Goal: Task Accomplishment & Management: Complete application form

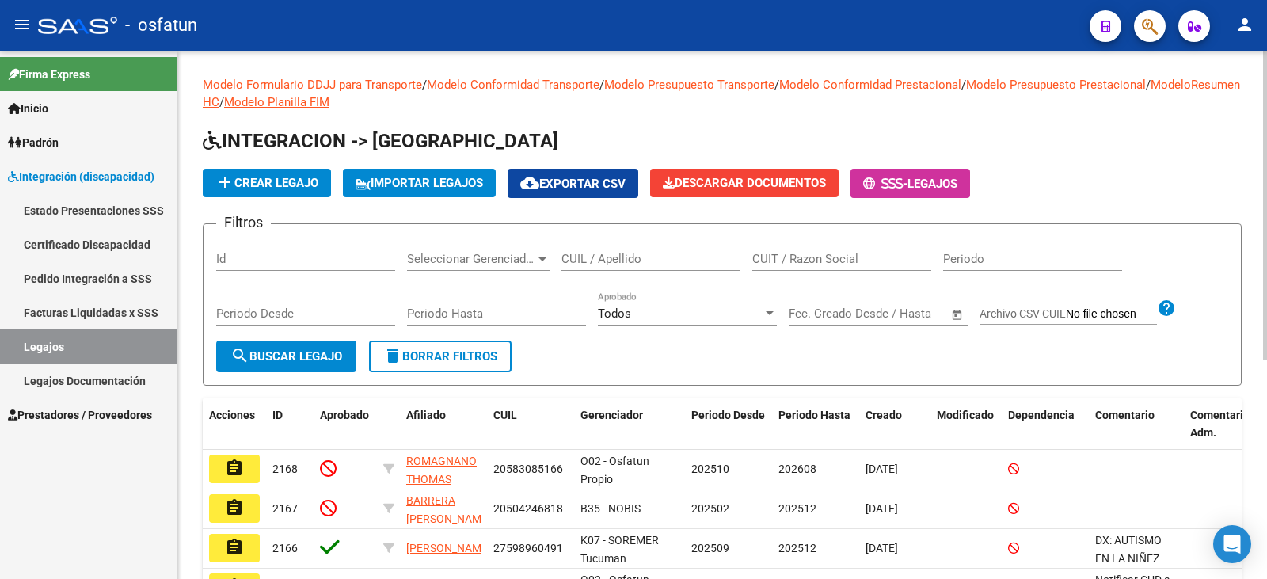
click at [654, 260] on input "CUIL / Apellido" at bounding box center [650, 259] width 179 height 14
click at [1048, 142] on h1 "INTEGRACION -> [GEOGRAPHIC_DATA]" at bounding box center [722, 142] width 1039 height 28
click at [633, 259] on input "CUIL / Apellido" at bounding box center [650, 259] width 179 height 14
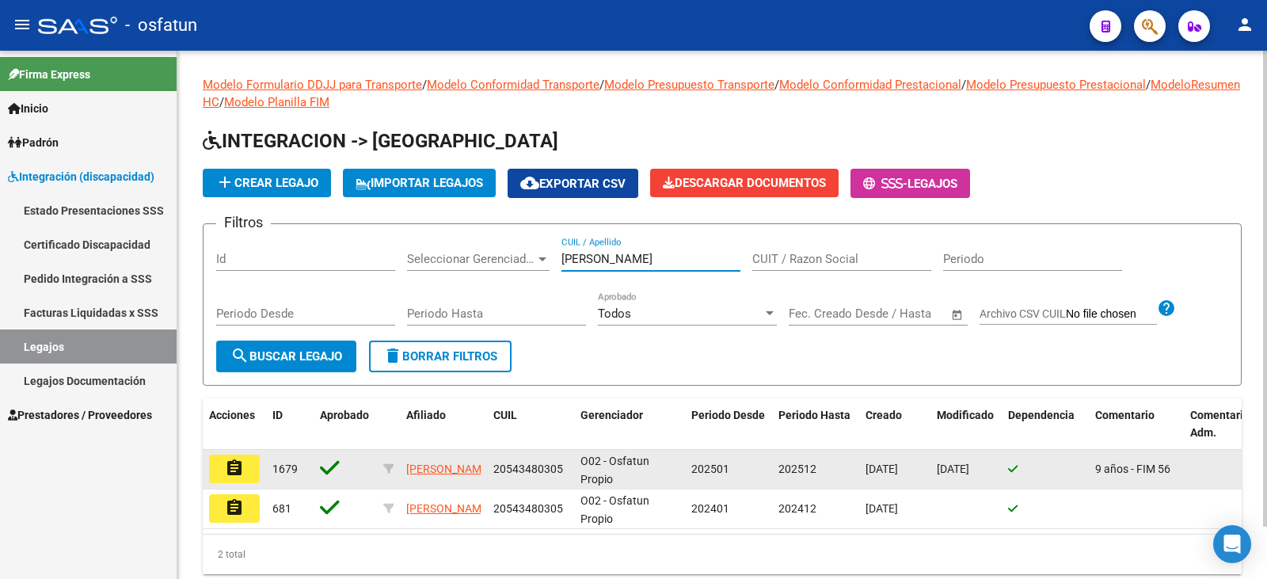
type input "[PERSON_NAME]"
click at [229, 470] on mat-icon "assignment" at bounding box center [234, 467] width 19 height 19
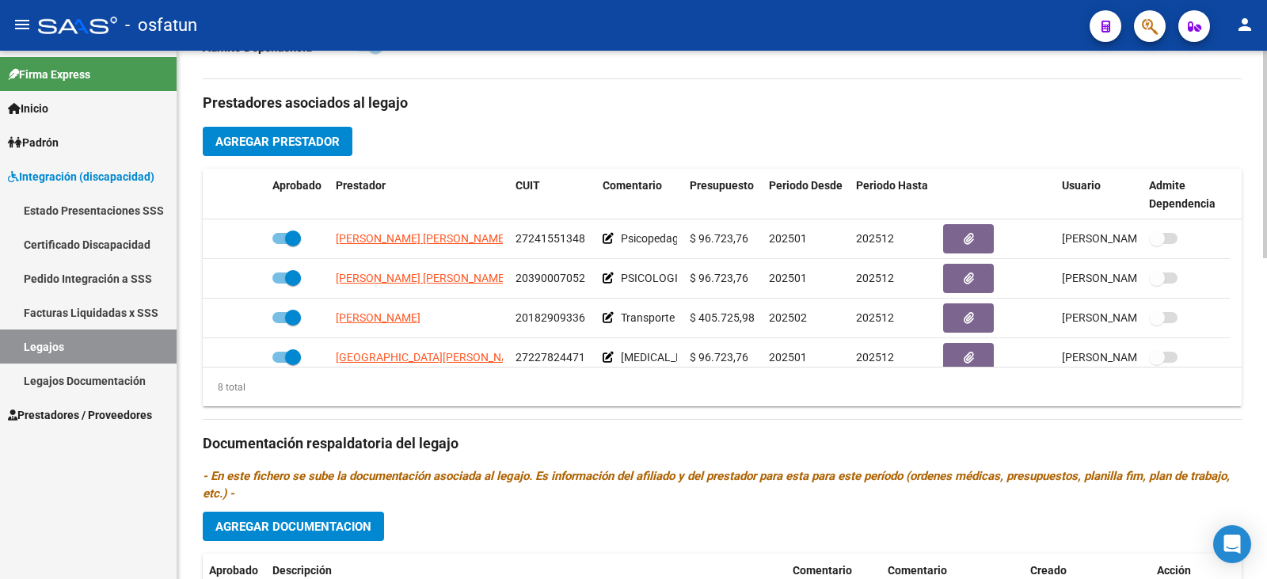
scroll to position [633, 0]
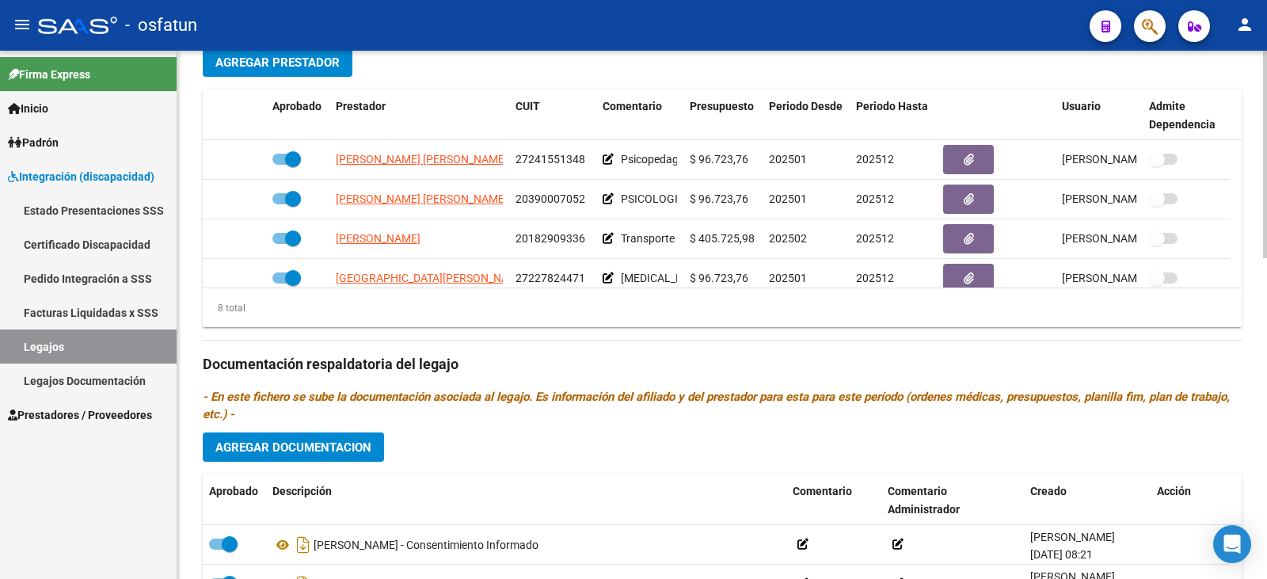
click at [316, 462] on button "Agregar Documentacion" at bounding box center [293, 446] width 181 height 29
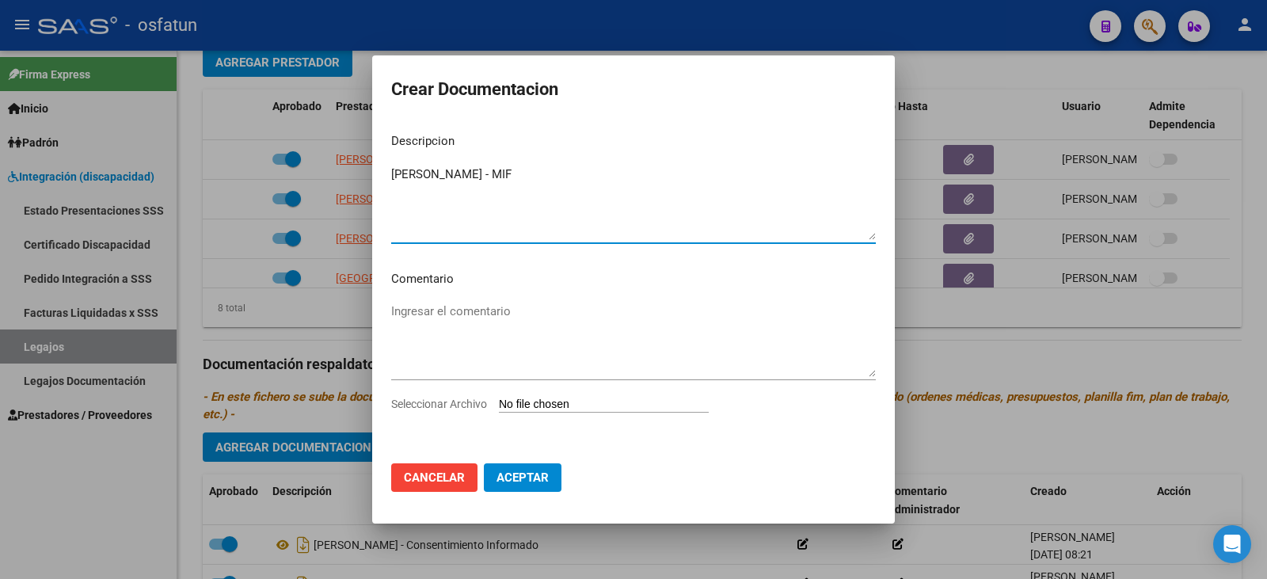
type textarea "[PERSON_NAME] - MIF"
click at [561, 404] on input "Seleccionar Archivo" at bounding box center [604, 404] width 210 height 15
type input "C:\fakepath\WhatsApp Image [DATE] 09.31.15.jpeg"
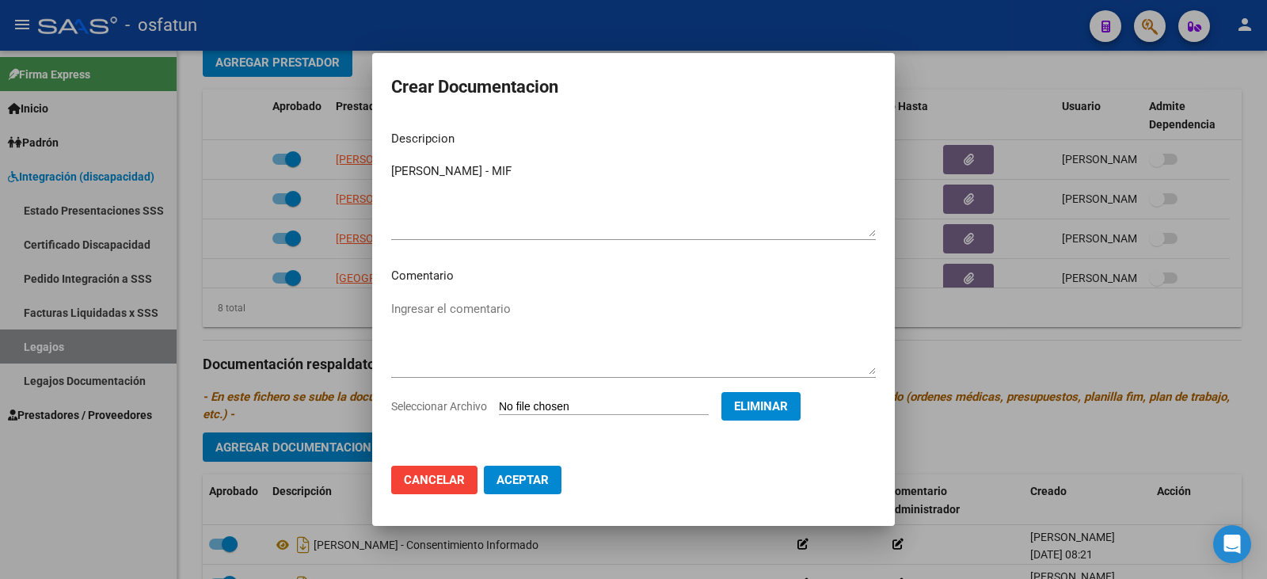
click at [528, 482] on span "Aceptar" at bounding box center [522, 480] width 52 height 14
checkbox input "false"
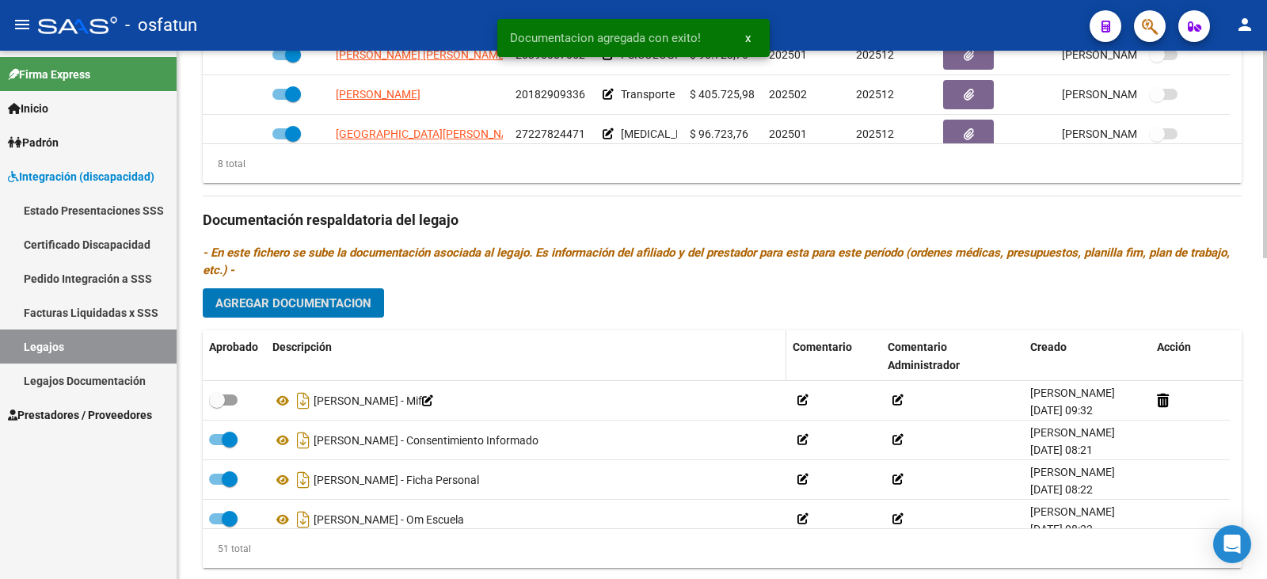
scroll to position [817, 0]
